Goal: Find specific page/section: Find specific page/section

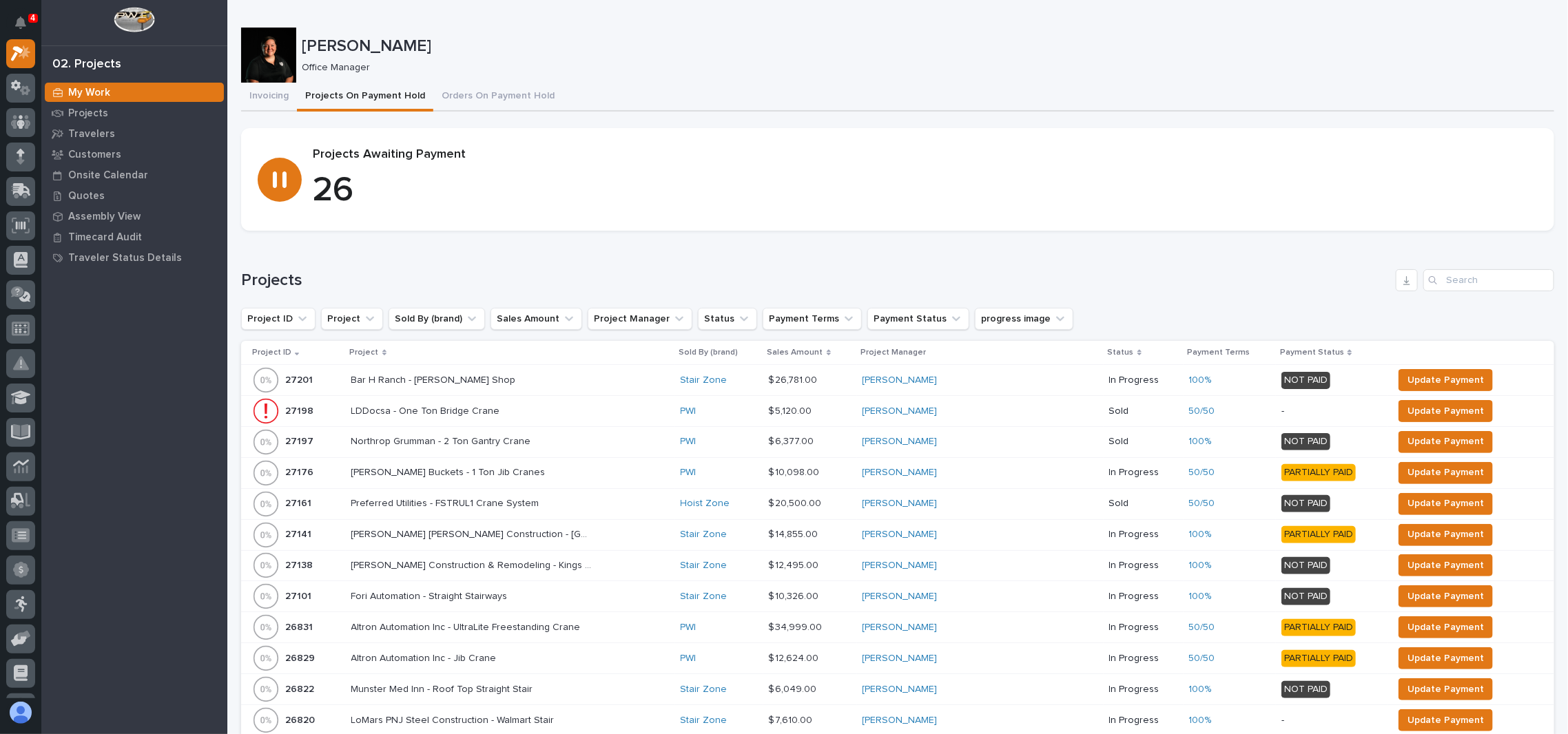
click at [138, 29] on img at bounding box center [134, 20] width 40 height 26
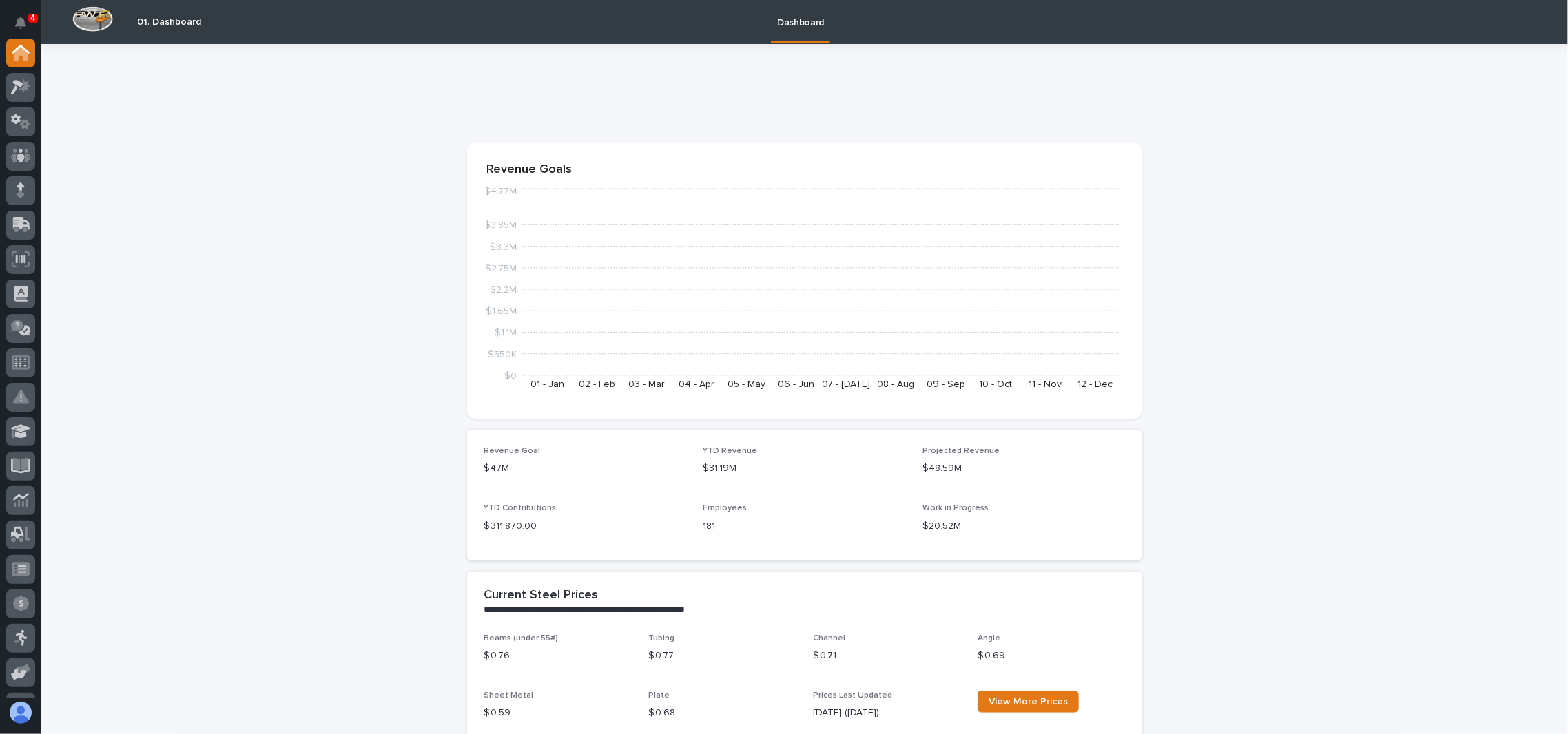
scroll to position [367, 0]
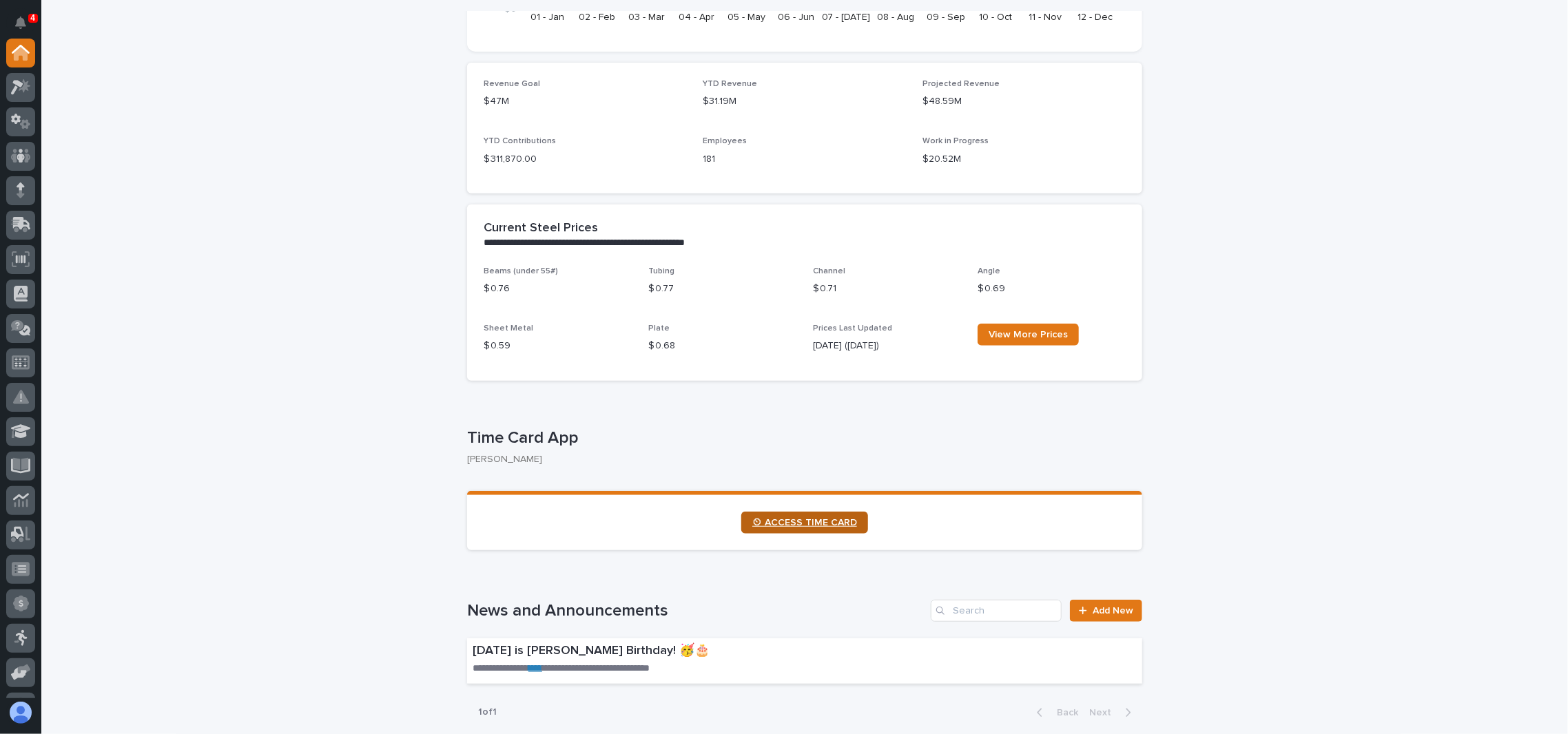
click at [796, 521] on span "⏲ ACCESS TIME CARD" at bounding box center [805, 523] width 104 height 10
click at [21, 91] on icon at bounding box center [21, 87] width 20 height 16
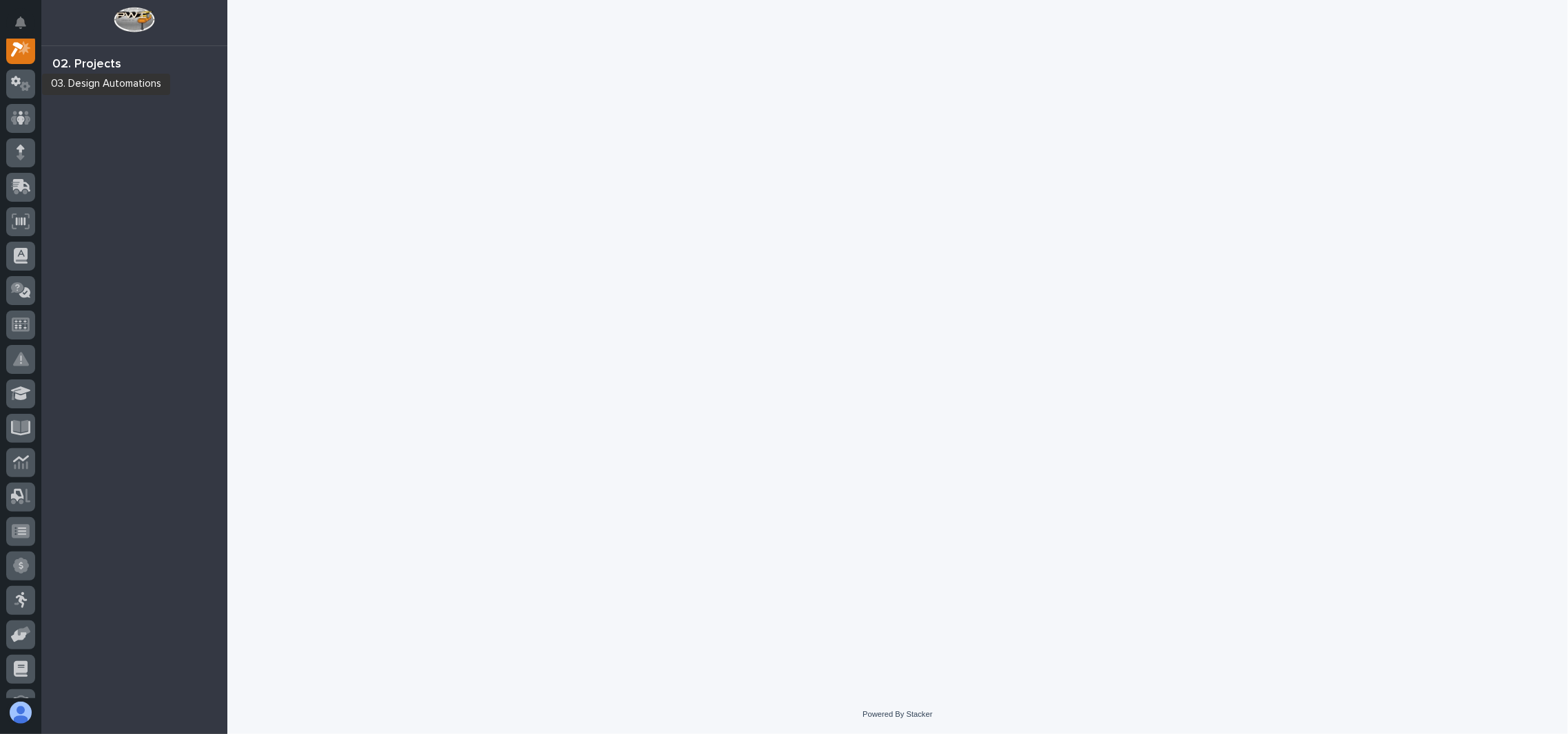
scroll to position [34, 0]
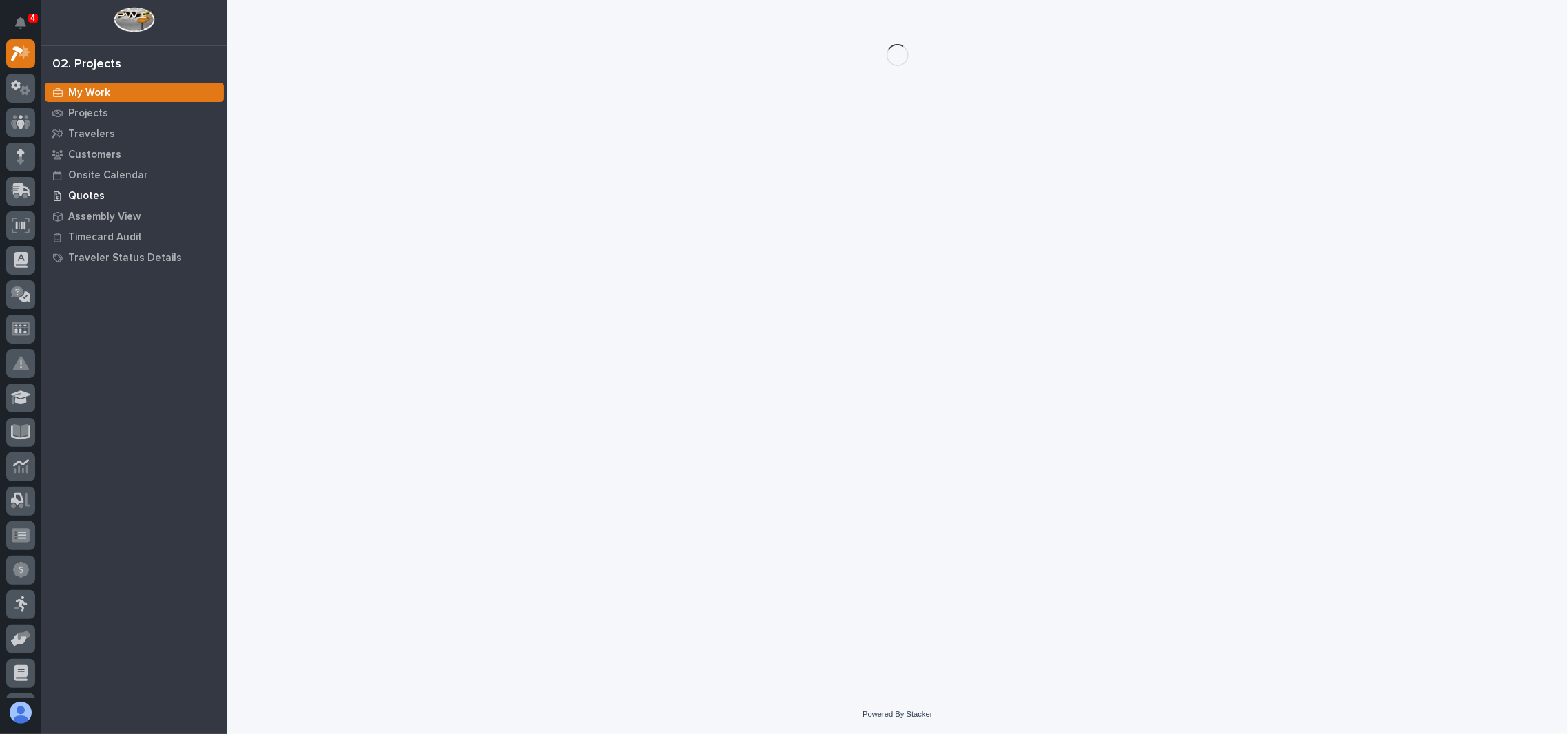
click at [88, 192] on p "Quotes" at bounding box center [87, 197] width 37 height 13
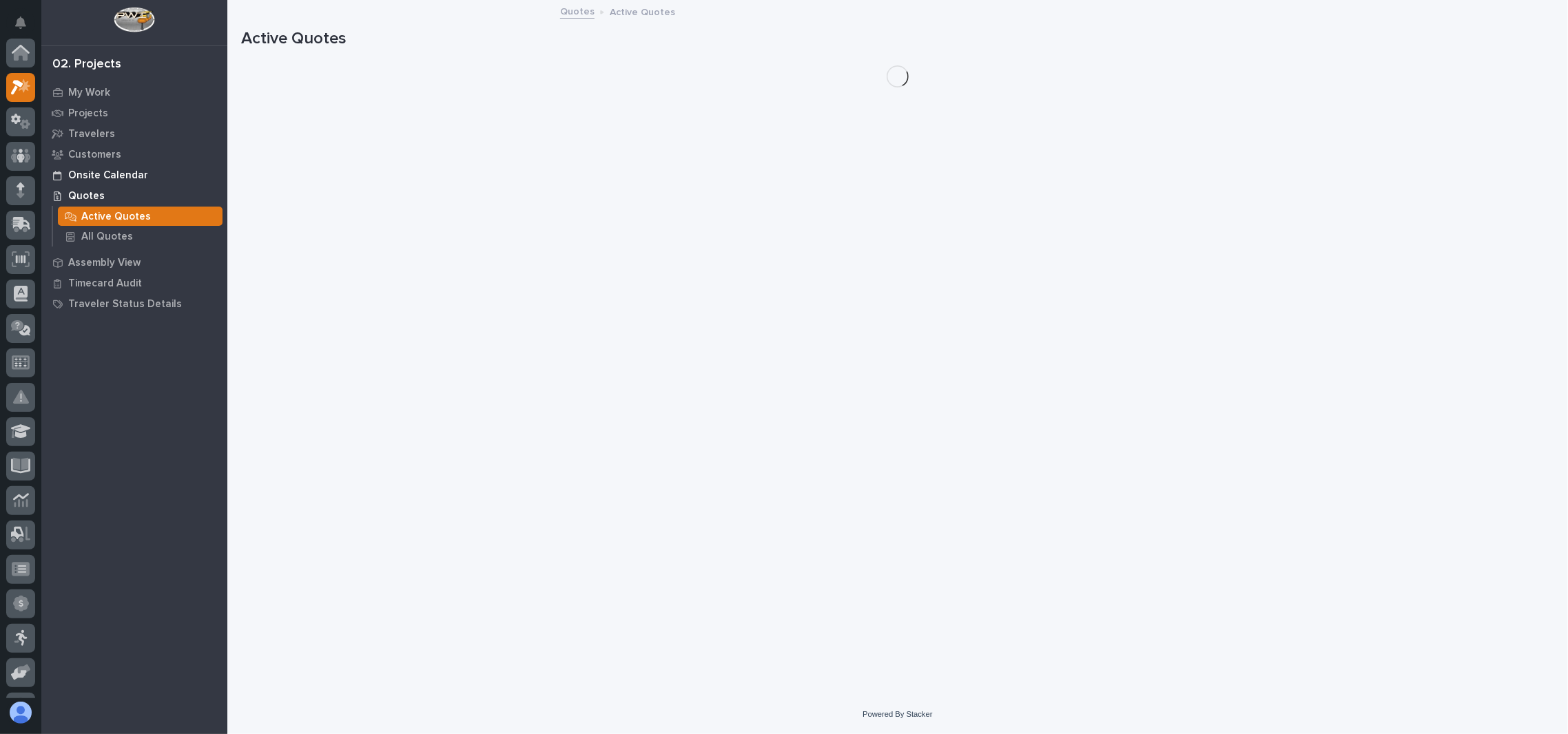
scroll to position [34, 0]
click at [100, 234] on p "All Quotes" at bounding box center [107, 237] width 51 height 13
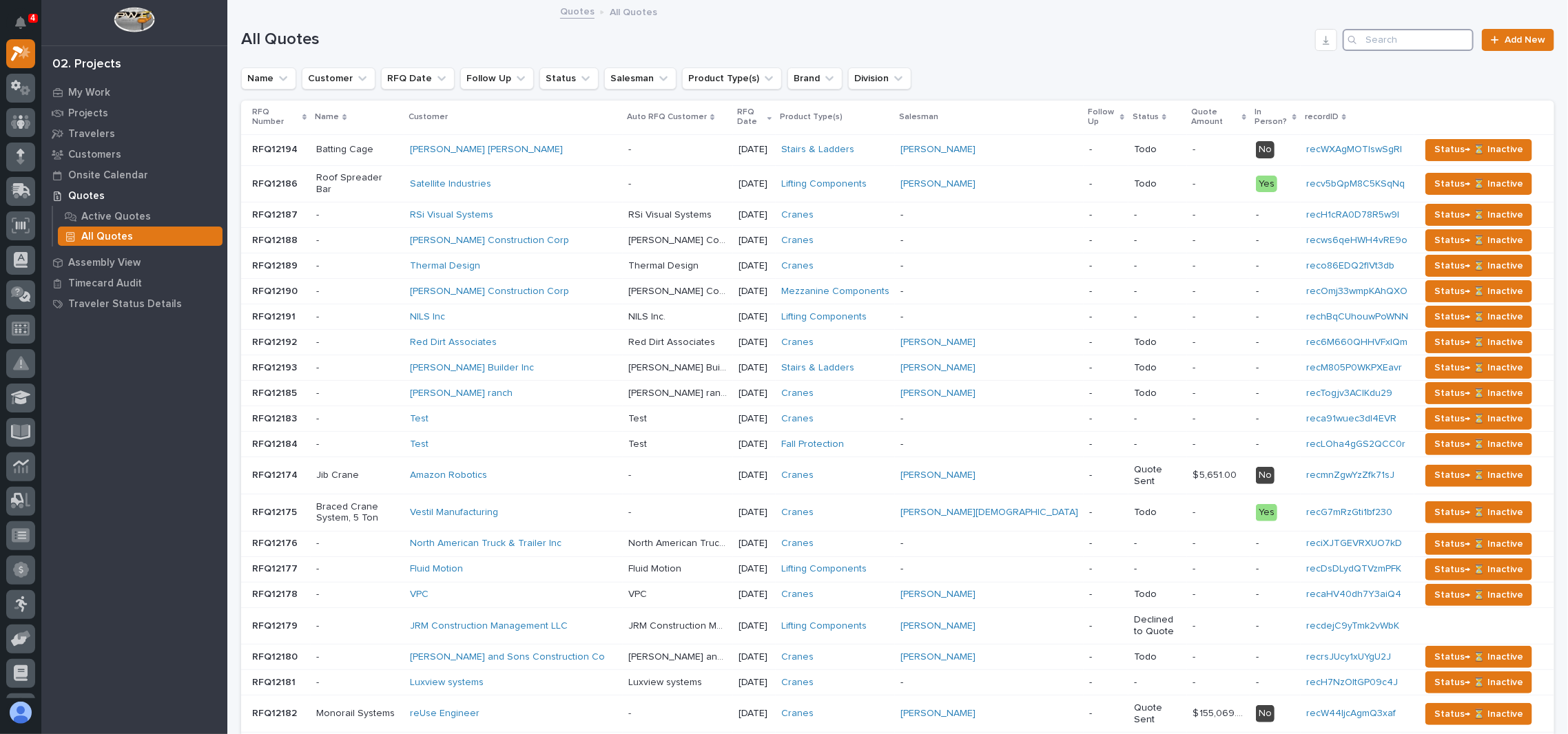
click at [1371, 43] on input "Search" at bounding box center [1408, 40] width 131 height 22
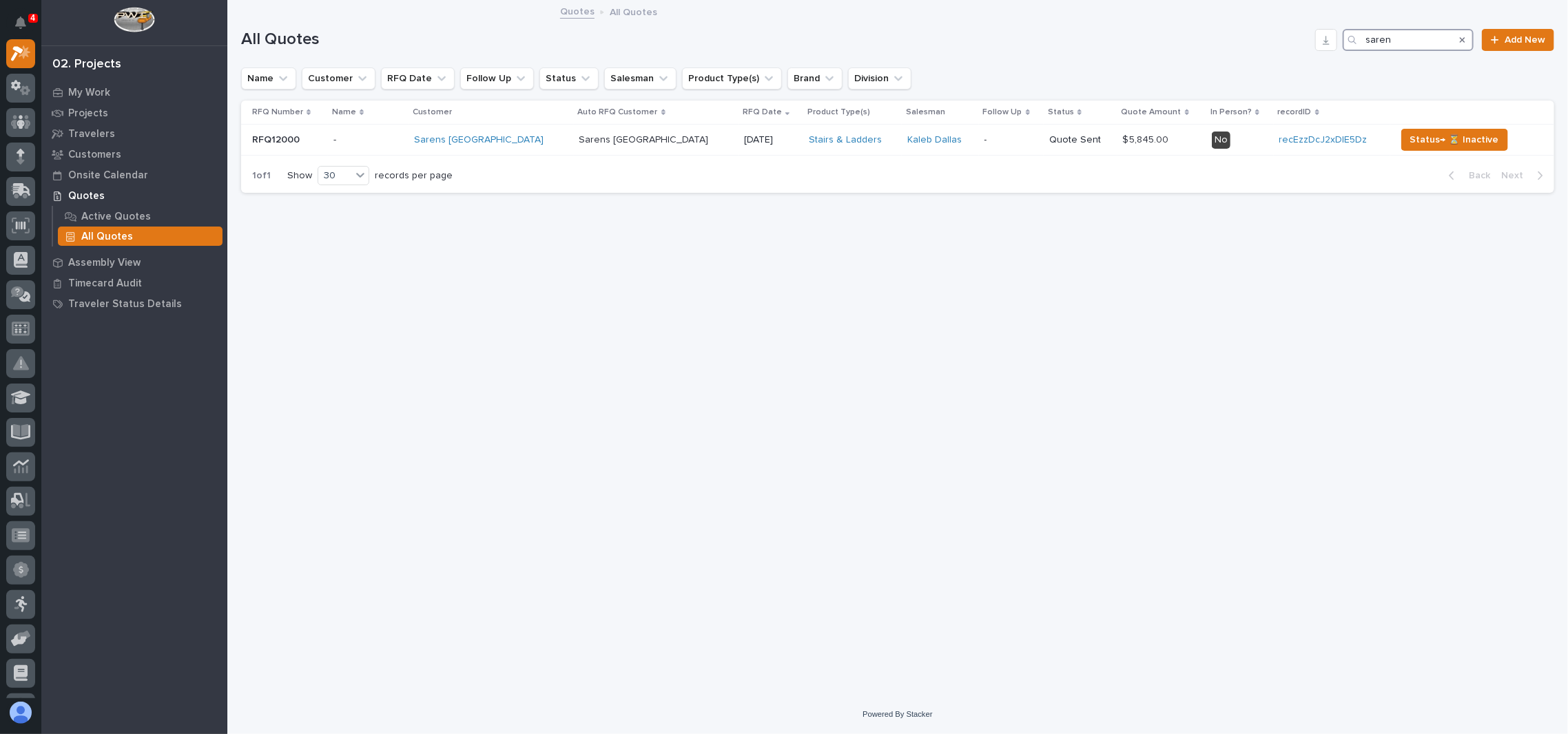
type input "sarens"
